Goal: Check status: Check status

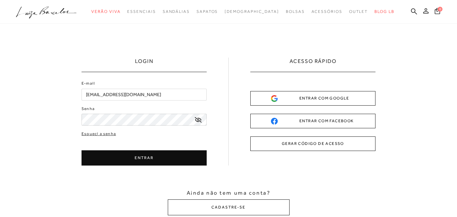
drag, startPoint x: 0, startPoint y: 0, endPoint x: 413, endPoint y: 13, distance: 413.7
click at [423, 13] on icon at bounding box center [425, 10] width 5 height 5
click at [162, 149] on div "Esqueci a senha ENTRAR CADASTRE-SE" at bounding box center [144, 148] width 125 height 35
click at [162, 157] on button "ENTRAR" at bounding box center [144, 157] width 125 height 15
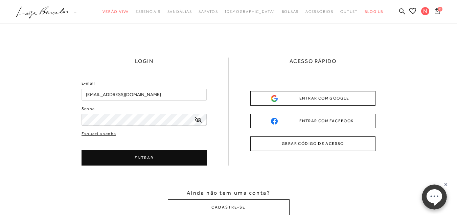
click at [151, 160] on button "ENTRAR" at bounding box center [144, 157] width 125 height 15
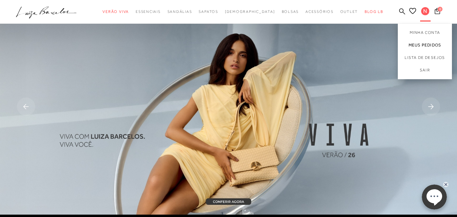
click at [413, 43] on link "Meus Pedidos" at bounding box center [425, 45] width 54 height 13
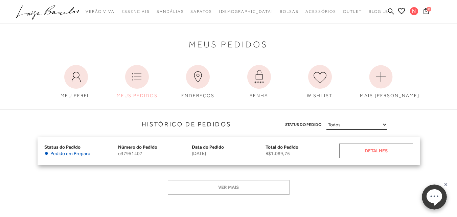
click at [400, 150] on div "Detalhes" at bounding box center [376, 150] width 74 height 15
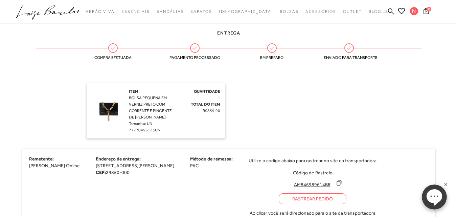
scroll to position [169, 0]
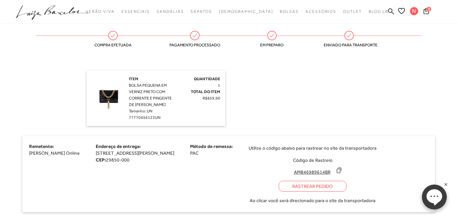
click at [344, 186] on div "Rastrear Pedido" at bounding box center [313, 186] width 68 height 11
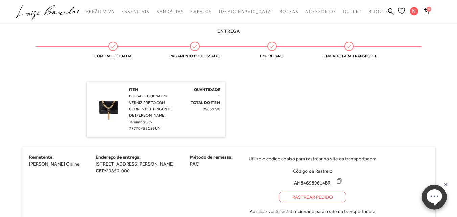
click at [341, 183] on icon at bounding box center [339, 181] width 4 height 5
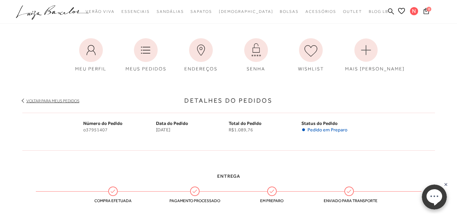
scroll to position [0, 0]
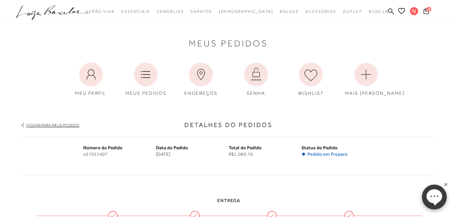
click at [319, 154] on span "Pedido em Preparo" at bounding box center [328, 154] width 40 height 6
click at [228, 159] on div "Data do Pedido [DATE]" at bounding box center [192, 156] width 73 height 24
click at [135, 154] on span "o37951407" at bounding box center [119, 154] width 73 height 6
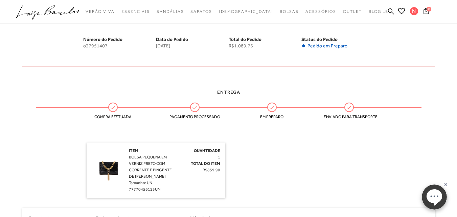
scroll to position [135, 0]
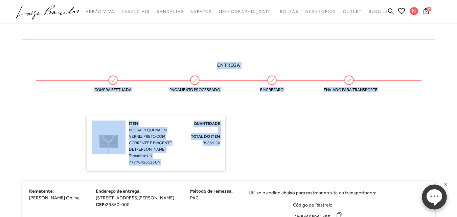
drag, startPoint x: 206, startPoint y: 67, endPoint x: 299, endPoint y: 162, distance: 133.3
click at [299, 162] on div "Entrega Compra efetuada Pagamento processado Em preparo Enviado para transporte…" at bounding box center [228, 161] width 423 height 221
click at [299, 162] on div "Item BOLSA PEQUENA EM VERNIZ PRETO COM CORRENTE E PINGENTE DE FRANJA DOURADA Ta…" at bounding box center [229, 142] width 284 height 55
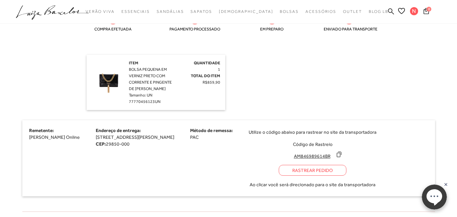
scroll to position [203, 0]
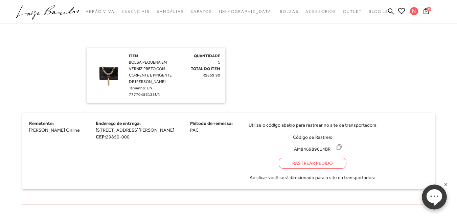
click at [138, 87] on span "Tamanho: UN" at bounding box center [140, 88] width 23 height 5
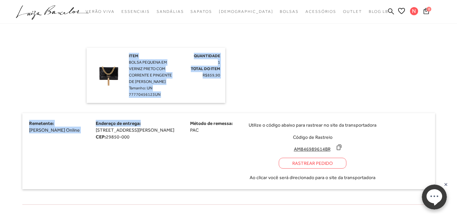
drag, startPoint x: 127, startPoint y: 73, endPoint x: 172, endPoint y: 109, distance: 58.2
click at [171, 108] on div "Entrega Compra efetuada Pagamento processado Em preparo Enviado para transporte…" at bounding box center [228, 94] width 423 height 221
click at [172, 109] on div "Entrega Compra efetuada Pagamento processado Em preparo Enviado para transporte…" at bounding box center [228, 94] width 423 height 221
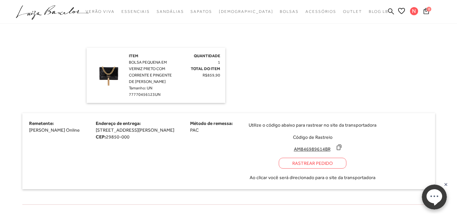
click at [164, 127] on span "[STREET_ADDRESS][PERSON_NAME]" at bounding box center [135, 129] width 78 height 5
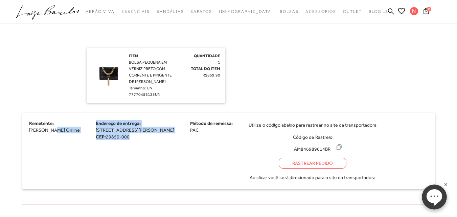
drag, startPoint x: 50, startPoint y: 134, endPoint x: 167, endPoint y: 144, distance: 118.2
click at [167, 144] on div "Remetente: [PERSON_NAME] Online Endereço de entrega: [STREET_ADDRESS][PERSON_NA…" at bounding box center [228, 151] width 413 height 76
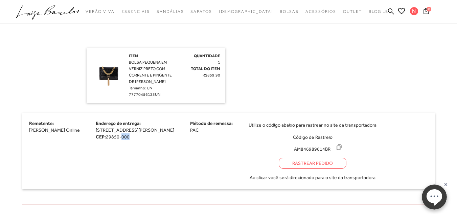
drag, startPoint x: 114, startPoint y: 134, endPoint x: 181, endPoint y: 148, distance: 68.2
click at [171, 147] on div "Remetente: [PERSON_NAME] Online Endereço de entrega: [STREET_ADDRESS][PERSON_NA…" at bounding box center [228, 151] width 413 height 76
click at [221, 146] on div "Remetente: [PERSON_NAME] Online Endereço de entrega: [STREET_ADDRESS][PERSON_NA…" at bounding box center [228, 151] width 413 height 76
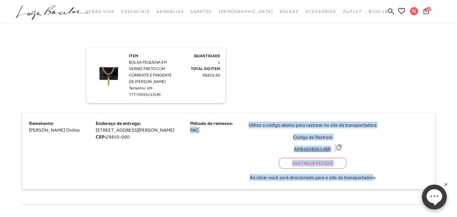
drag, startPoint x: 201, startPoint y: 129, endPoint x: 380, endPoint y: 165, distance: 182.3
click at [380, 165] on div "Remetente: [PERSON_NAME] Online Endereço de entrega: [STREET_ADDRESS][PERSON_NA…" at bounding box center [228, 151] width 413 height 76
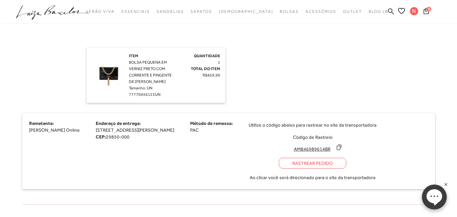
click at [390, 160] on div "Remetente: [PERSON_NAME] Online Endereço de entrega: [STREET_ADDRESS][PERSON_NA…" at bounding box center [228, 151] width 413 height 76
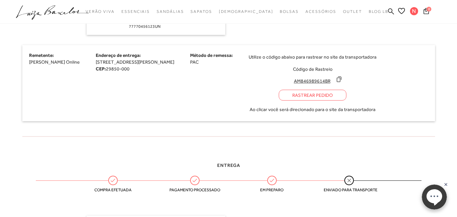
scroll to position [271, 0]
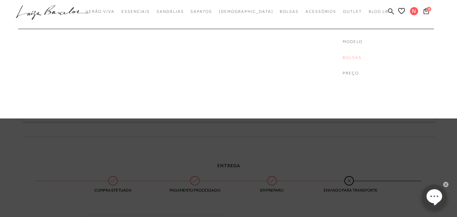
click at [343, 55] on link "Bolsas" at bounding box center [370, 58] width 54 height 6
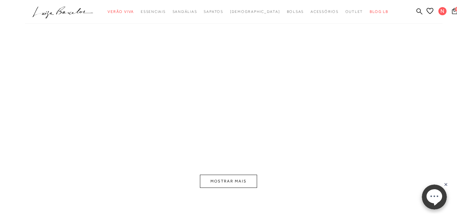
scroll to position [160, 0]
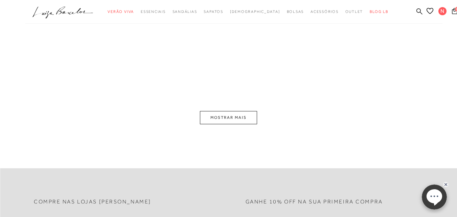
click at [223, 113] on button "MOSTRAR MAIS" at bounding box center [228, 117] width 57 height 13
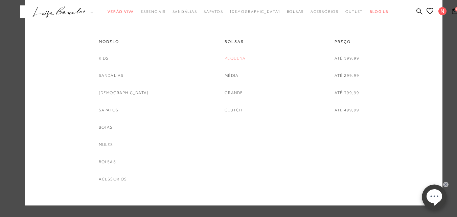
click at [231, 60] on link "Pequena" at bounding box center [235, 58] width 21 height 7
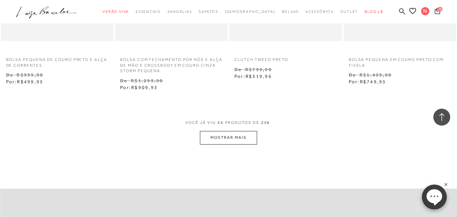
scroll to position [1286, 0]
click at [245, 145] on button "MOSTRAR MAIS" at bounding box center [228, 138] width 57 height 13
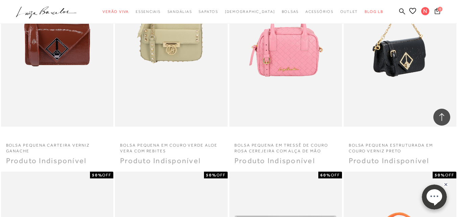
scroll to position [2233, 0]
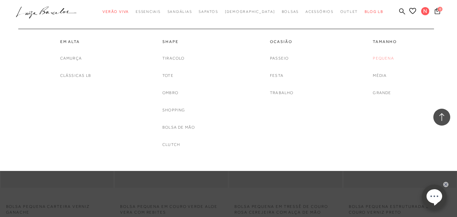
click at [382, 58] on link "Pequena" at bounding box center [383, 58] width 21 height 7
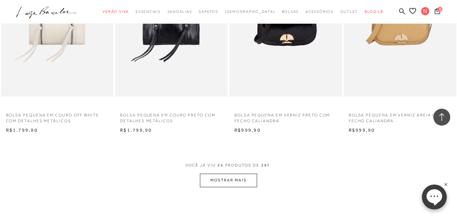
scroll to position [1286, 0]
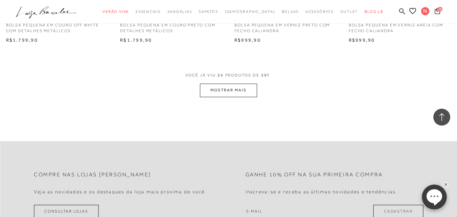
click at [223, 87] on button "MOSTRAR MAIS" at bounding box center [228, 90] width 57 height 13
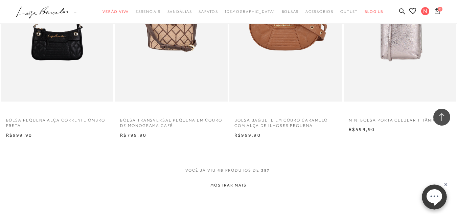
scroll to position [2538, 0]
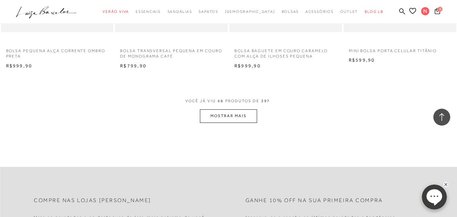
click at [229, 112] on button "MOSTRAR MAIS" at bounding box center [228, 115] width 57 height 13
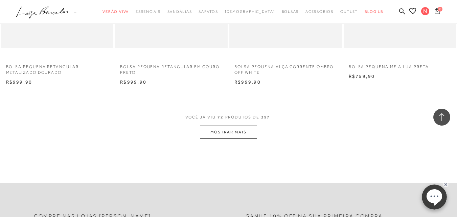
scroll to position [3823, 0]
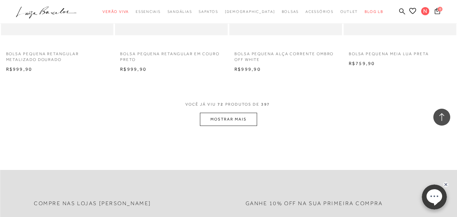
click at [233, 120] on button "MOSTRAR MAIS" at bounding box center [228, 119] width 57 height 13
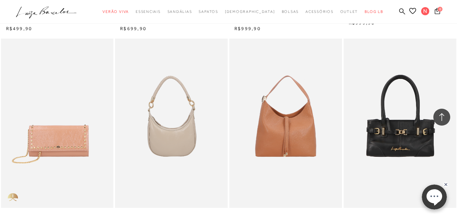
scroll to position [5143, 0]
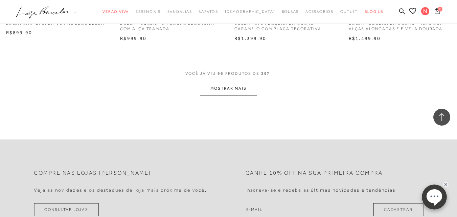
click at [244, 92] on button "MOSTRAR MAIS" at bounding box center [228, 88] width 57 height 13
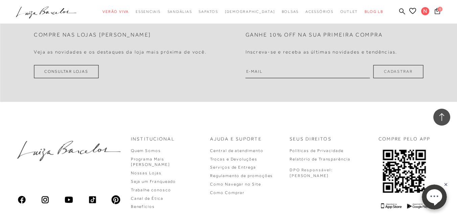
scroll to position [6600, 0]
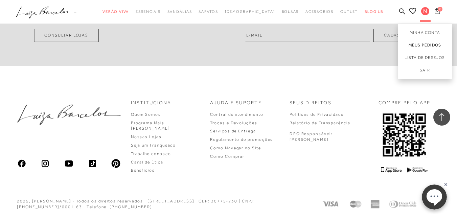
click at [413, 46] on link "Meus Pedidos" at bounding box center [425, 45] width 54 height 13
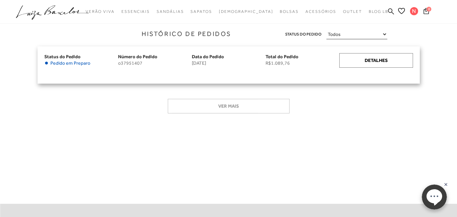
scroll to position [102, 0]
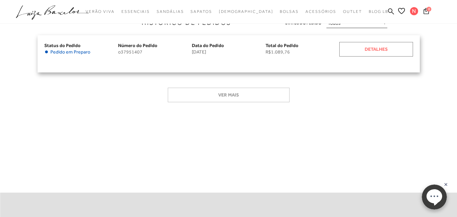
click at [367, 51] on div "Detalhes" at bounding box center [376, 49] width 74 height 15
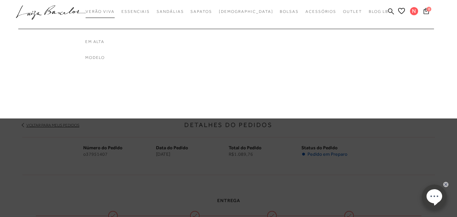
click at [108, 15] on link "Verão Viva" at bounding box center [100, 11] width 29 height 13
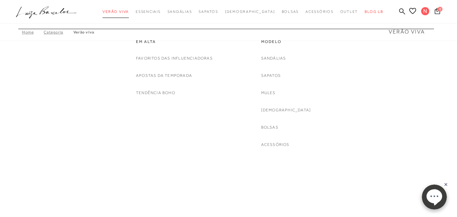
click at [121, 10] on span "Verão Viva" at bounding box center [116, 11] width 26 height 4
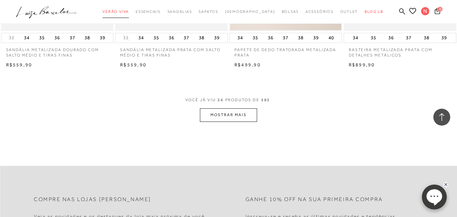
scroll to position [1286, 0]
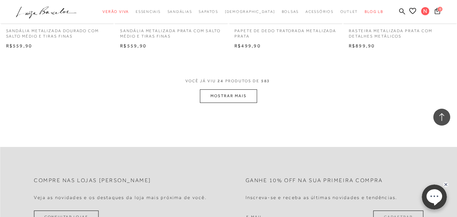
click at [223, 100] on button "MOSTRAR MAIS" at bounding box center [228, 95] width 57 height 13
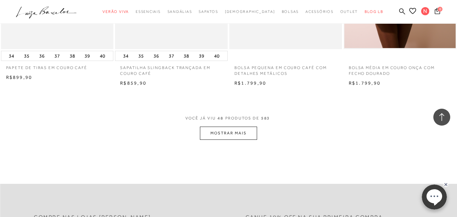
scroll to position [2605, 0]
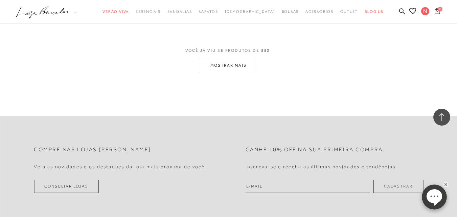
click at [228, 65] on button "MOSTRAR MAIS" at bounding box center [228, 65] width 57 height 13
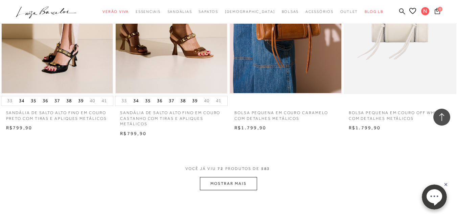
scroll to position [3857, 0]
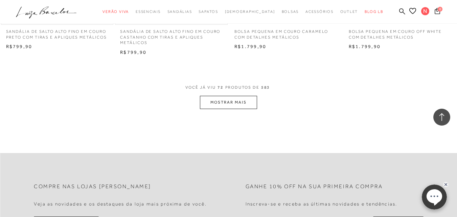
click at [225, 101] on button "MOSTRAR MAIS" at bounding box center [228, 102] width 57 height 13
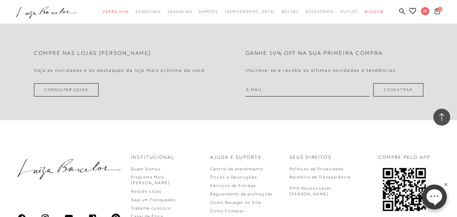
scroll to position [5312, 0]
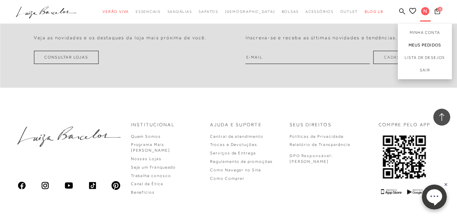
click at [400, 46] on link "Meus Pedidos" at bounding box center [425, 45] width 54 height 13
